Goal: Information Seeking & Learning: Learn about a topic

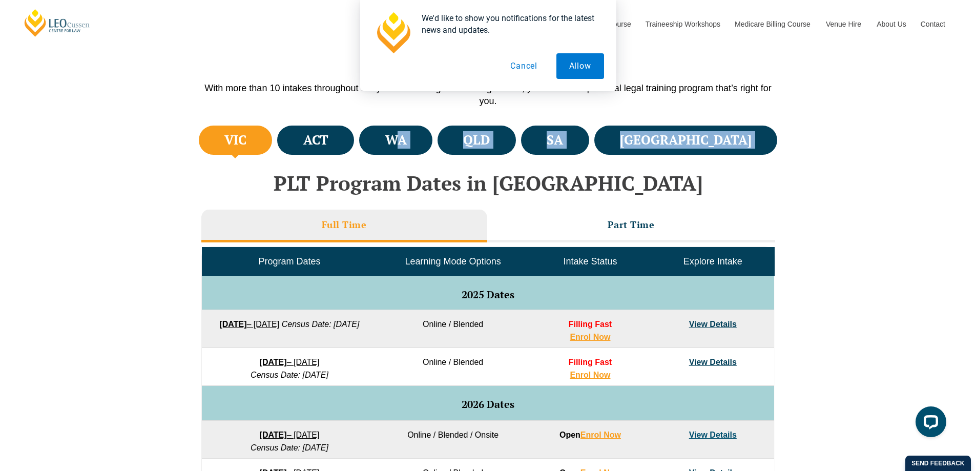
drag, startPoint x: 443, startPoint y: 148, endPoint x: 454, endPoint y: 160, distance: 16.4
click at [344, 175] on div "VIC ACT WA QLD SA NSW PLT Program Dates in Victoria Full Time Part Time Program…" at bounding box center [488, 426] width 584 height 607
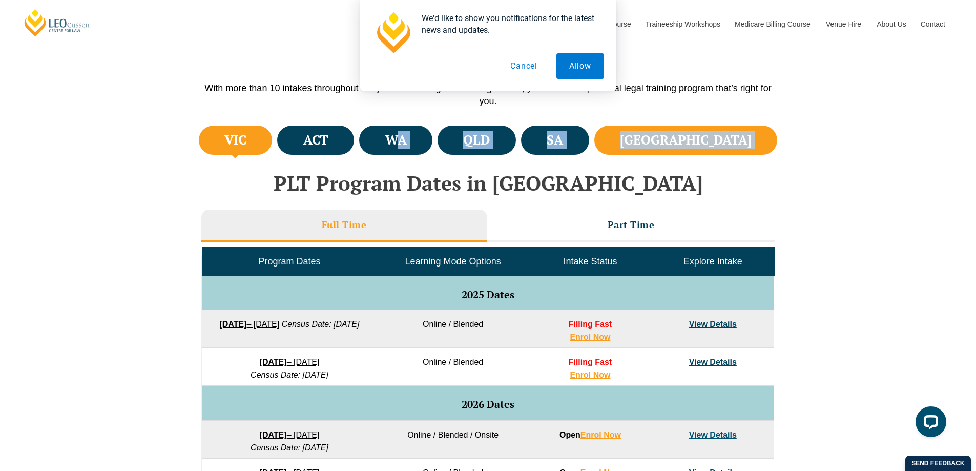
click at [736, 132] on h4 "NSW" at bounding box center [686, 140] width 132 height 17
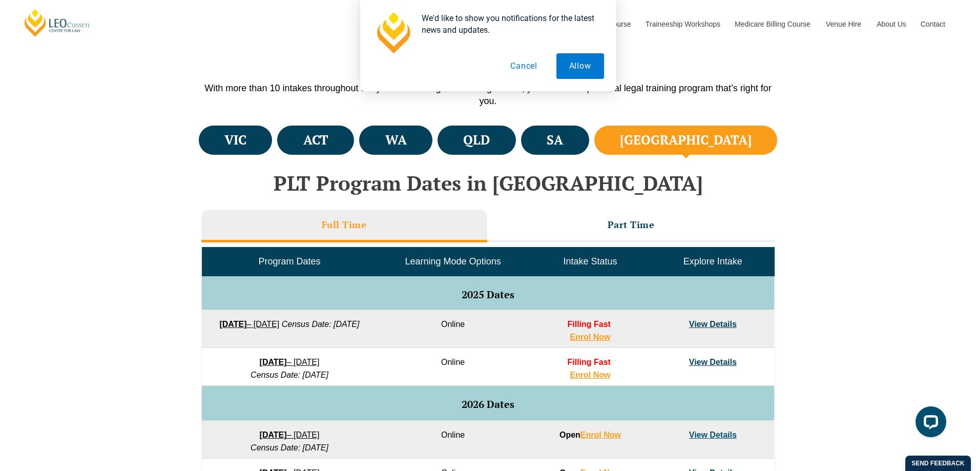
click at [524, 67] on button "Cancel" at bounding box center [524, 66] width 53 height 26
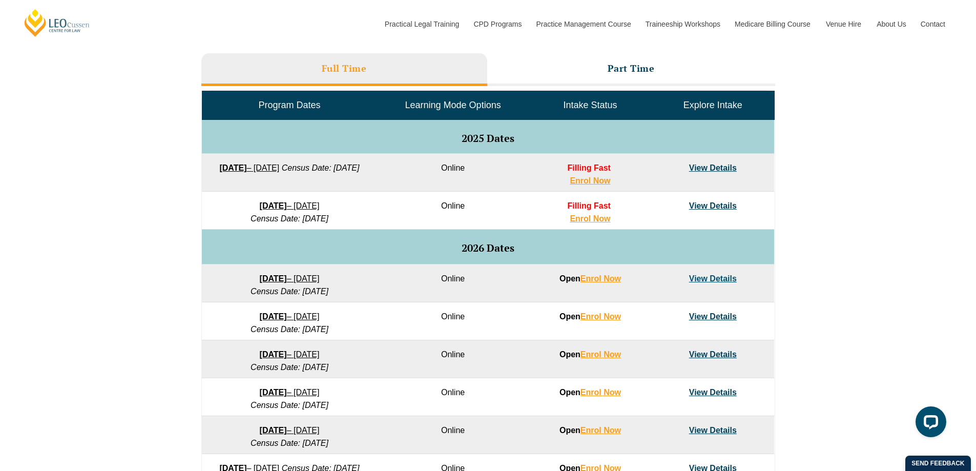
scroll to position [459, 0]
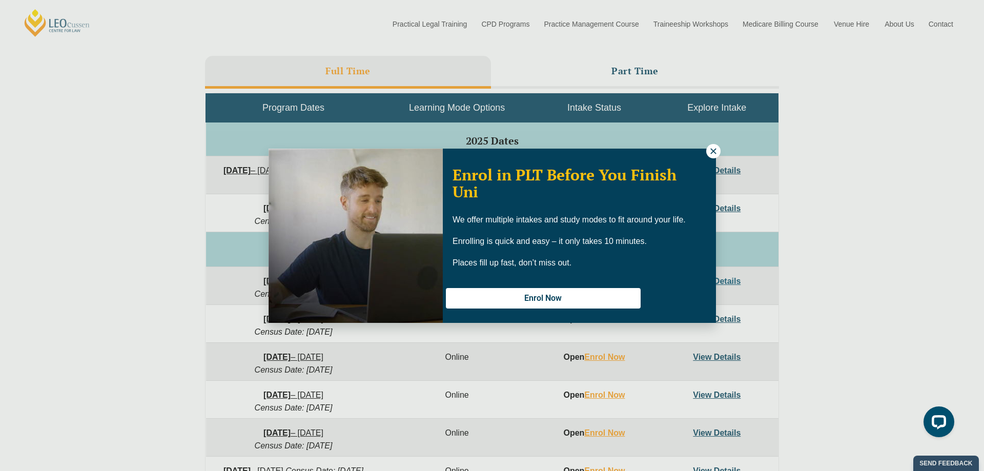
click at [710, 149] on icon at bounding box center [713, 151] width 9 height 9
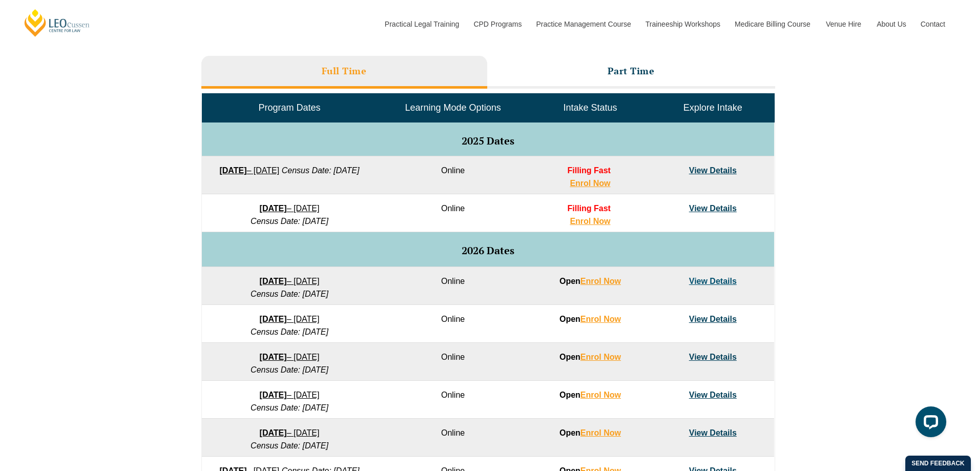
click at [699, 205] on link "View Details" at bounding box center [713, 208] width 48 height 9
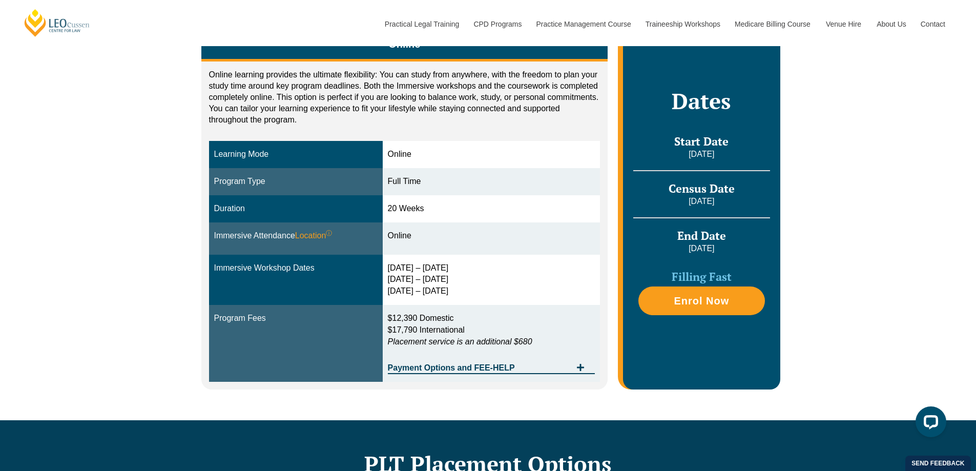
scroll to position [205, 0]
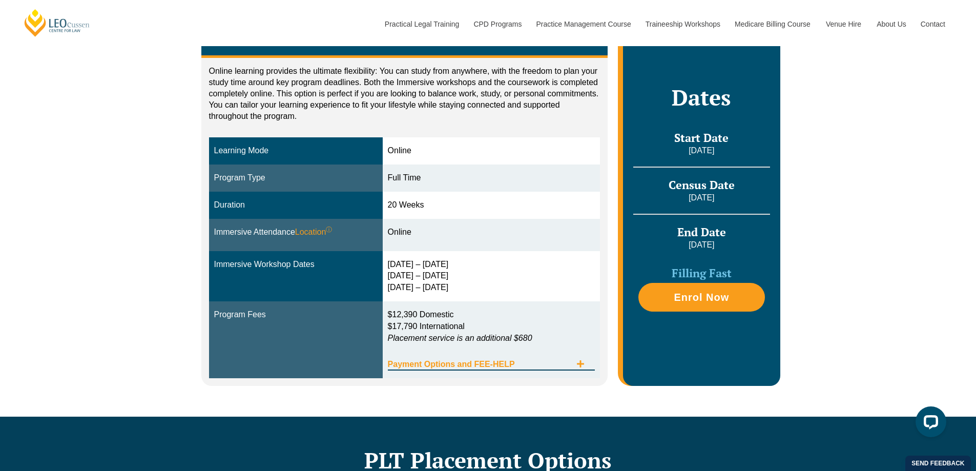
click at [454, 365] on span "Payment Options and FEE-HELP" at bounding box center [480, 364] width 184 height 8
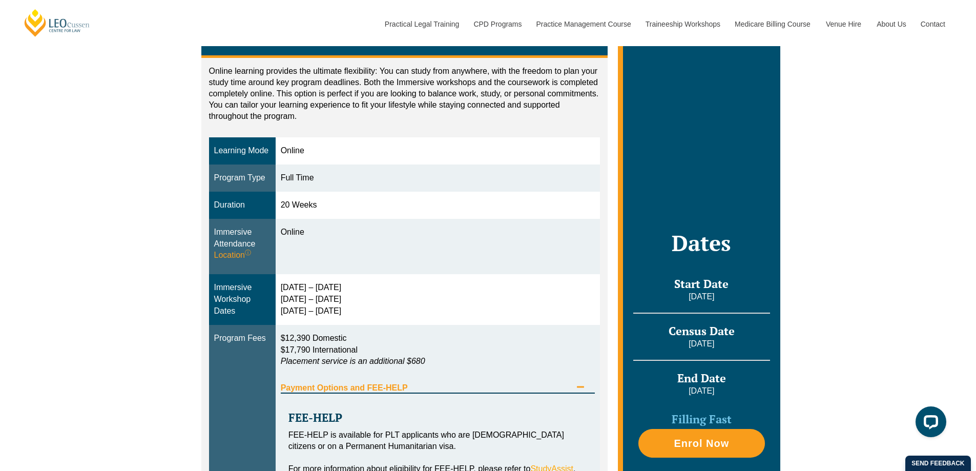
click at [454, 387] on span "Payment Options and FEE-HELP" at bounding box center [426, 388] width 291 height 8
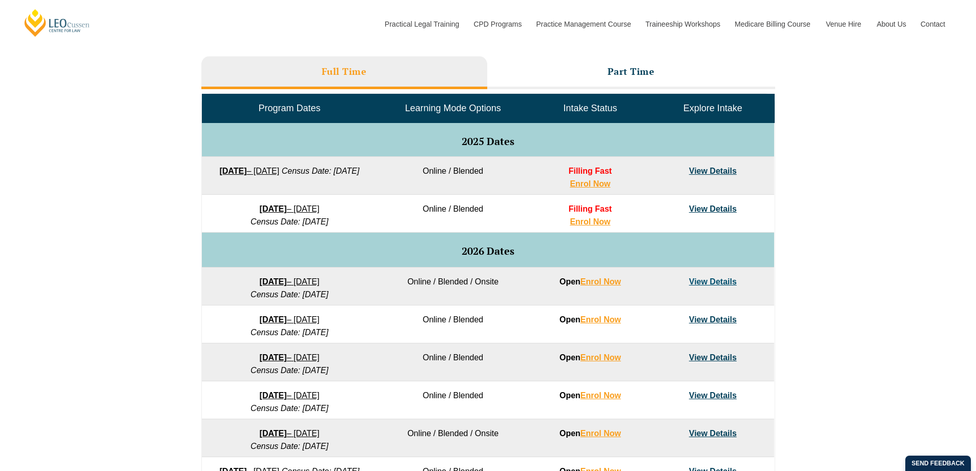
click at [692, 149] on td "2025 Dates" at bounding box center [488, 140] width 572 height 34
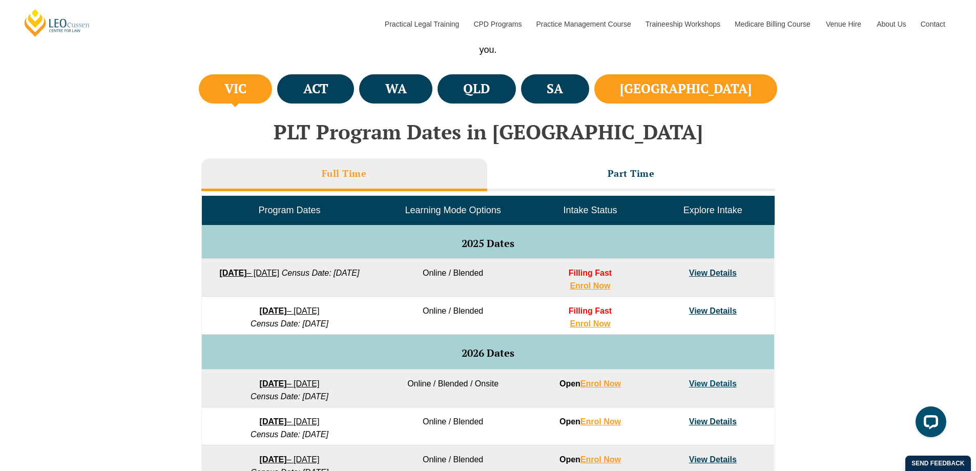
click at [730, 90] on h4 "NSW" at bounding box center [686, 88] width 132 height 17
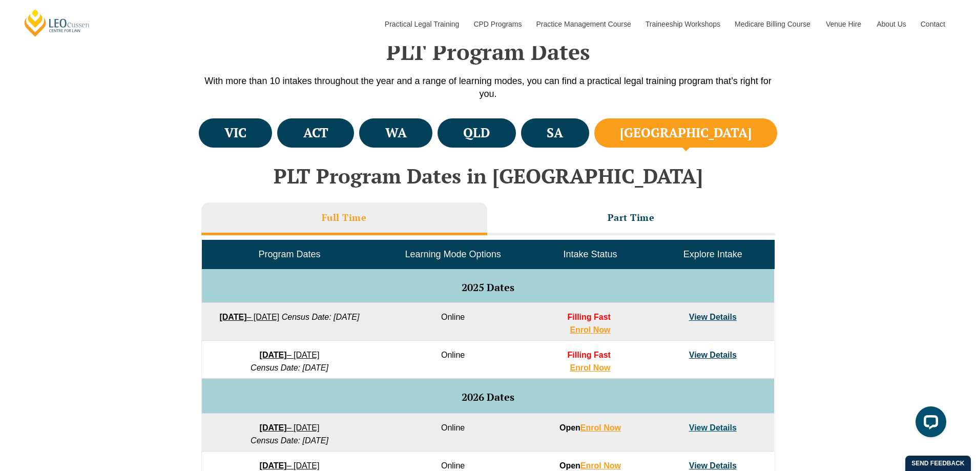
scroll to position [305, 0]
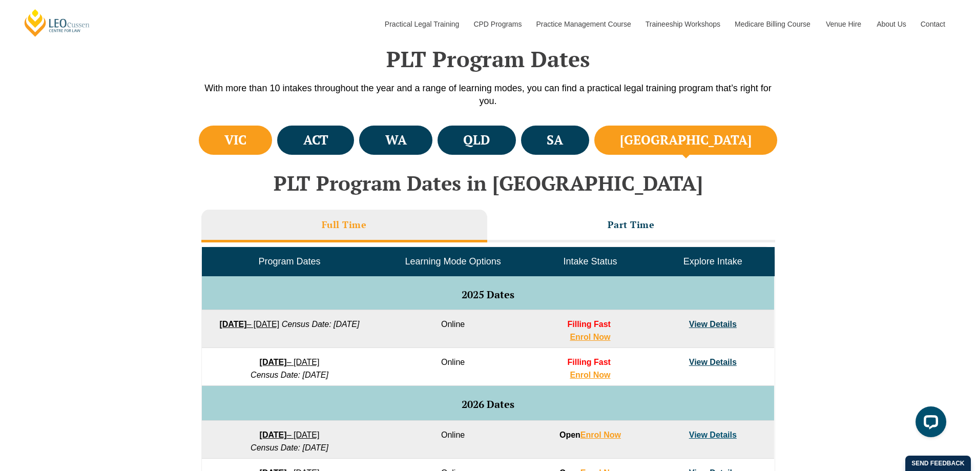
click at [266, 138] on li "VIC" at bounding box center [236, 140] width 74 height 29
